Goal: Transaction & Acquisition: Purchase product/service

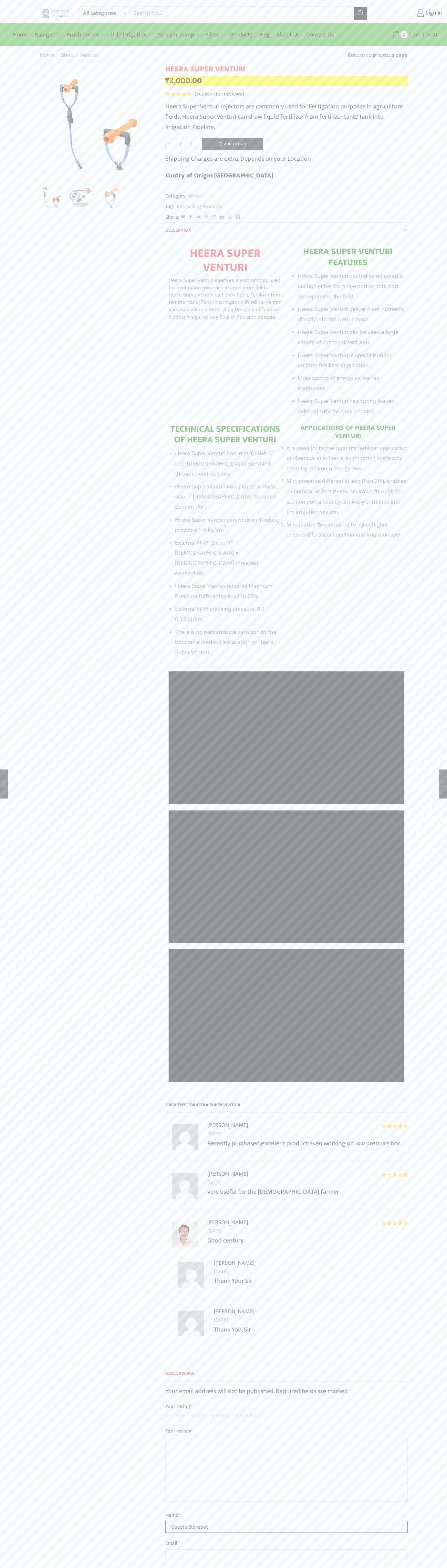
type input "Google Storebot"
click at [233, 144] on button "Add to cart" at bounding box center [232, 144] width 62 height 13
click at [403, 35] on span "Cart" at bounding box center [402, 35] width 13 height 9
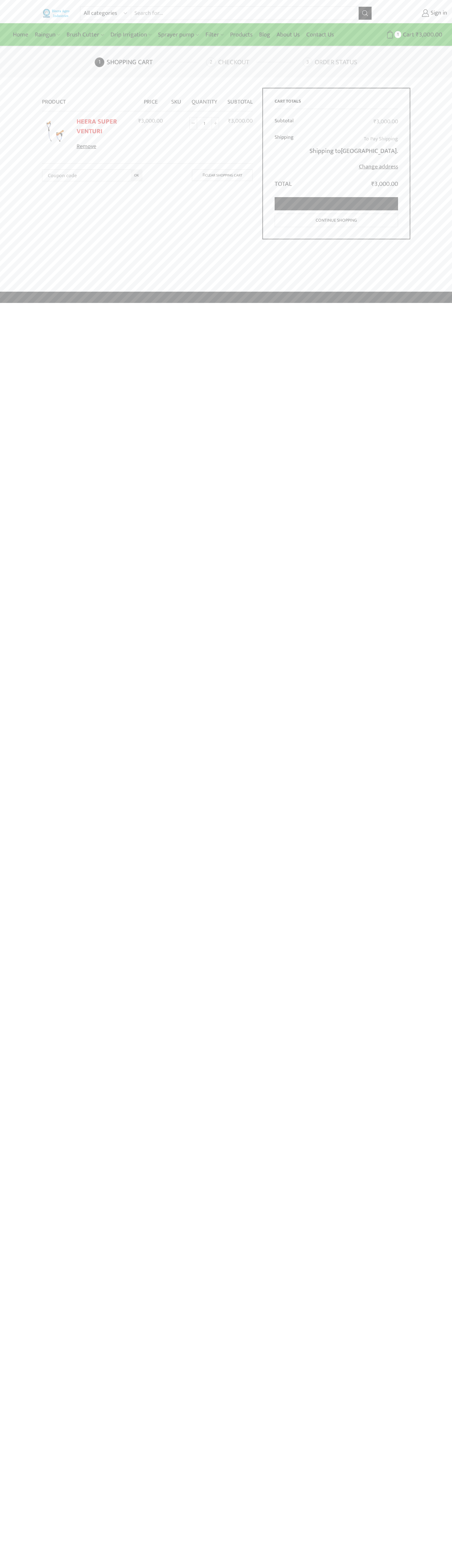
click at [336, 204] on link "Proceed to checkout" at bounding box center [336, 204] width 123 height 13
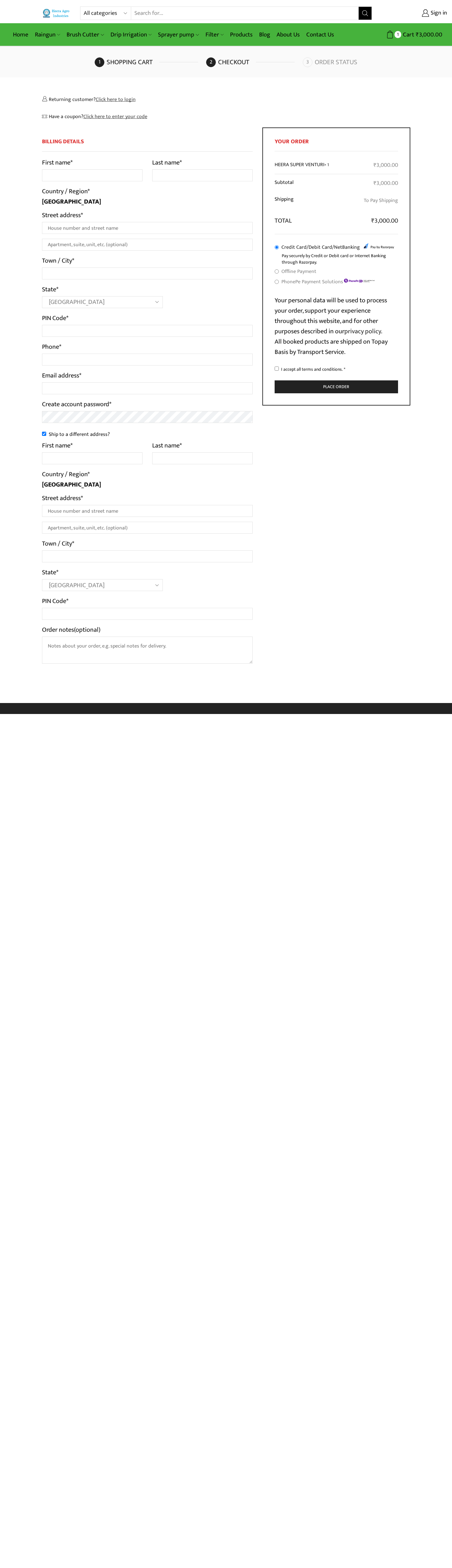
select select "MH"
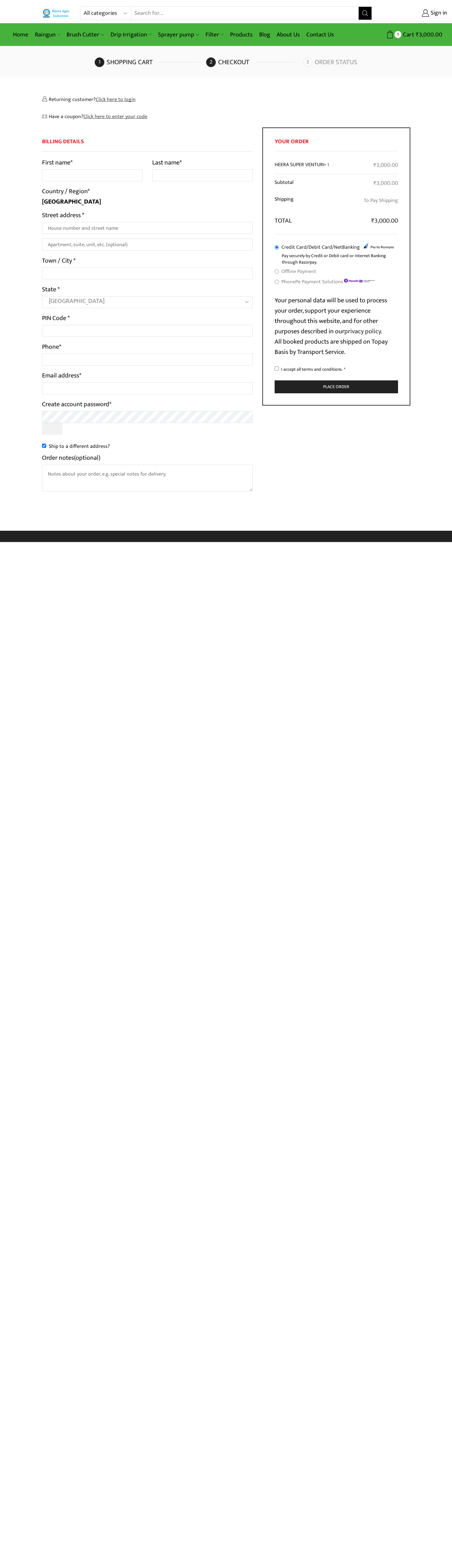
select select "MH"
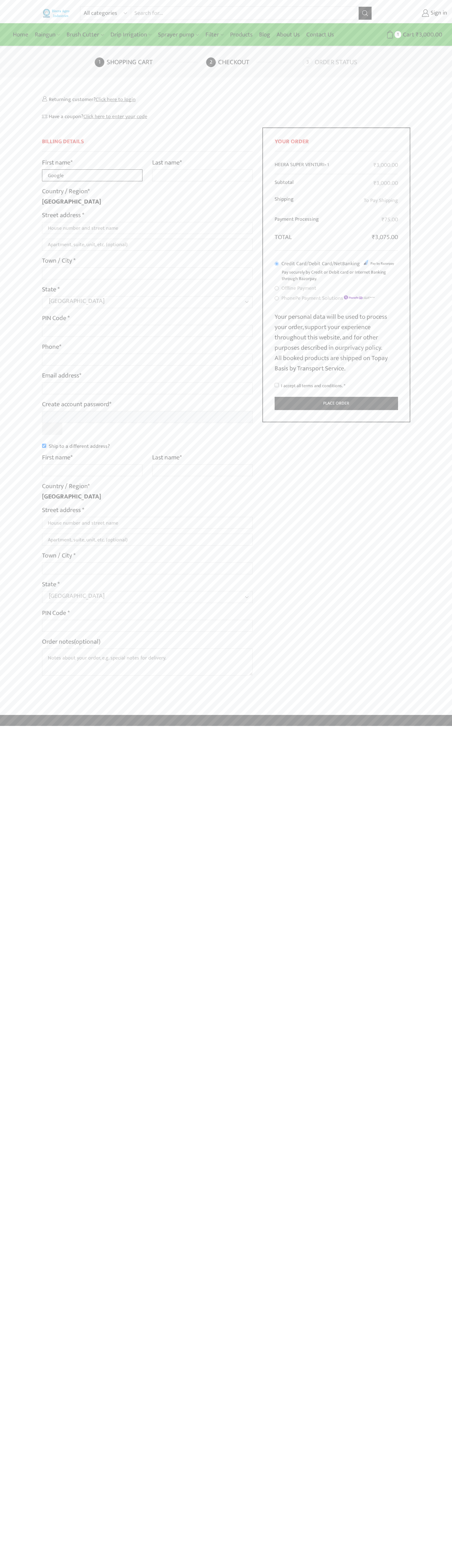
type input "Google"
type input "Storebot"
type input "1600 Amphitheatre Parkway"
type input "First floor"
type input "mountain view"
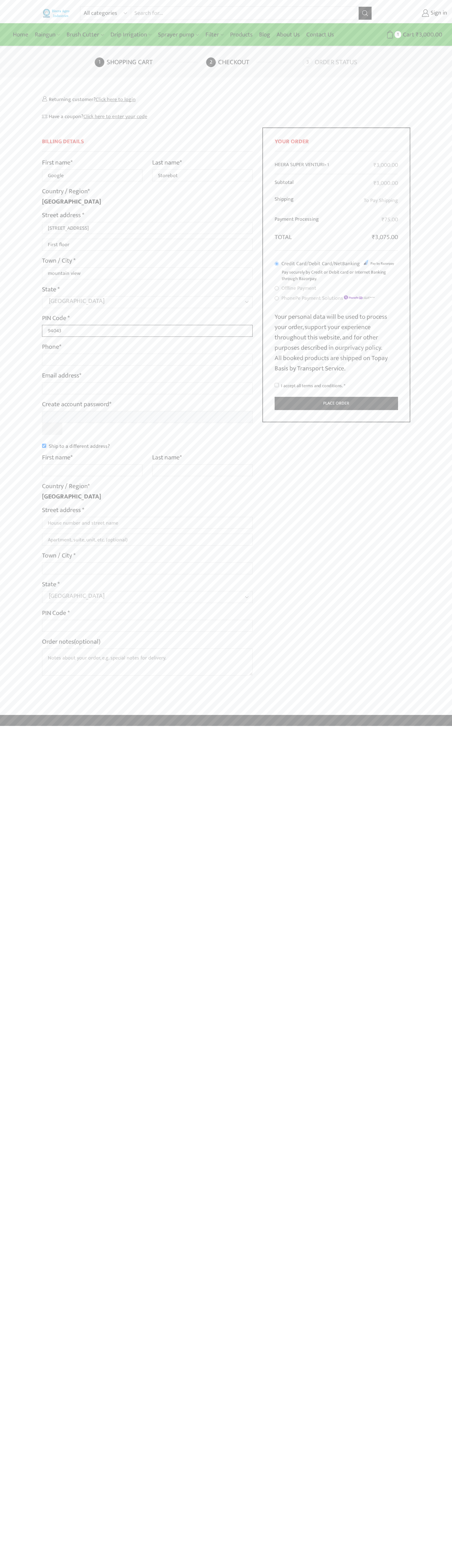
type input "94043"
type input "08067218000"
type input "johnsmith010@storebotmail.joonix.net"
click at [44, 446] on input "Ship to a different address?" at bounding box center [44, 446] width 4 height 4
checkbox input "false"
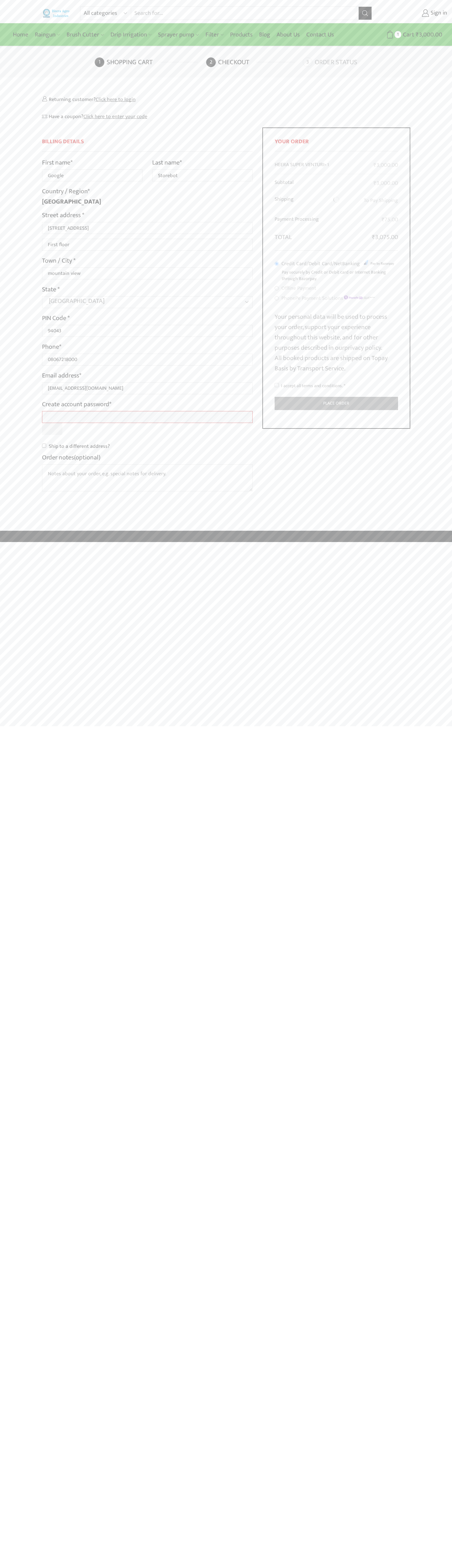
checkbox input "true"
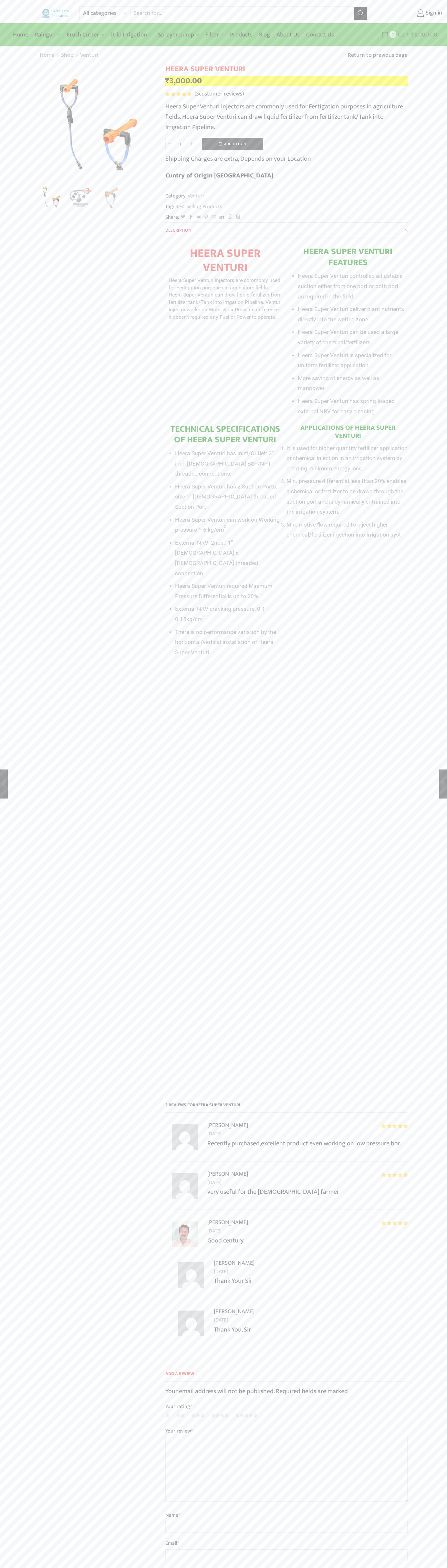
click at [406, 35] on span "Cart" at bounding box center [402, 35] width 13 height 9
